Goal: Information Seeking & Learning: Learn about a topic

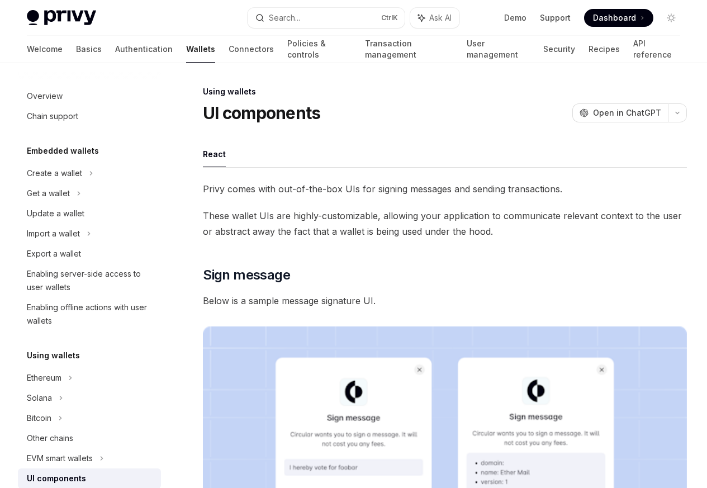
scroll to position [203, 0]
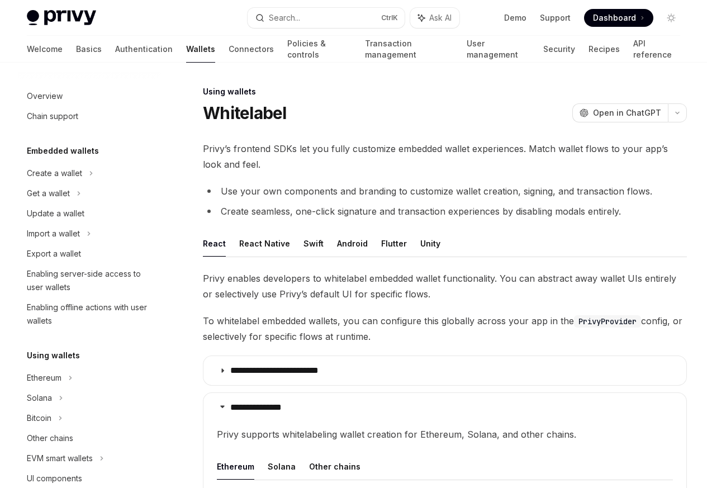
scroll to position [222, 0]
